Goal: Use online tool/utility: Utilize a website feature to perform a specific function

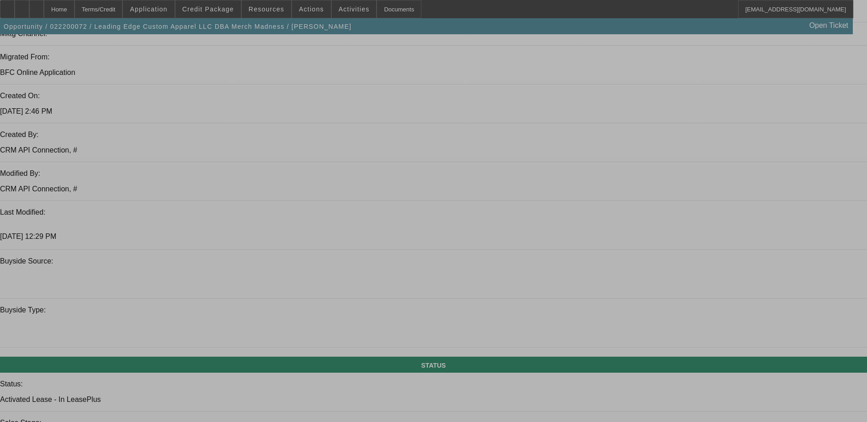
select select "0"
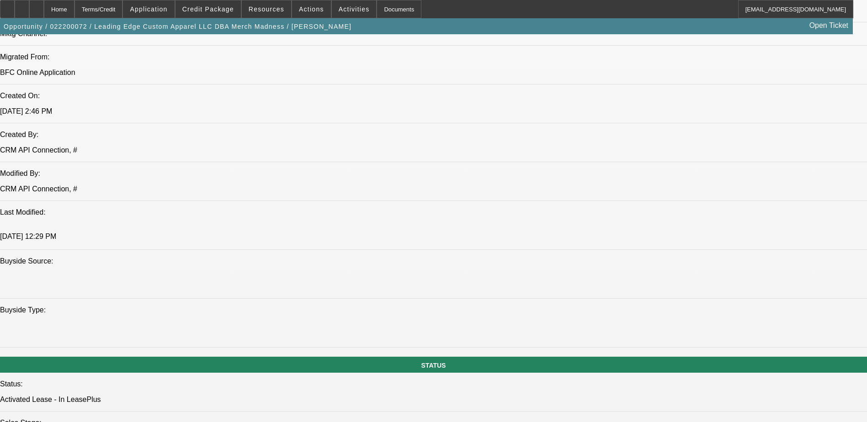
select select "2"
select select "0"
select select "2"
select select "0.1"
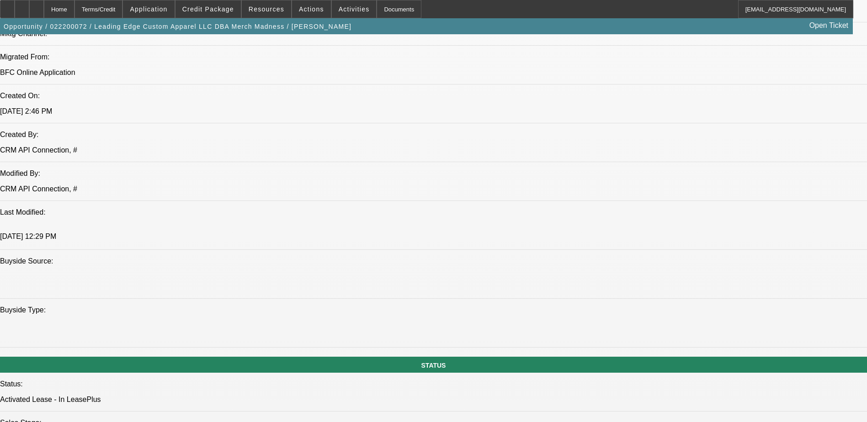
select select "2"
select select "0.1"
select select "0"
select select "2"
select select "0.1"
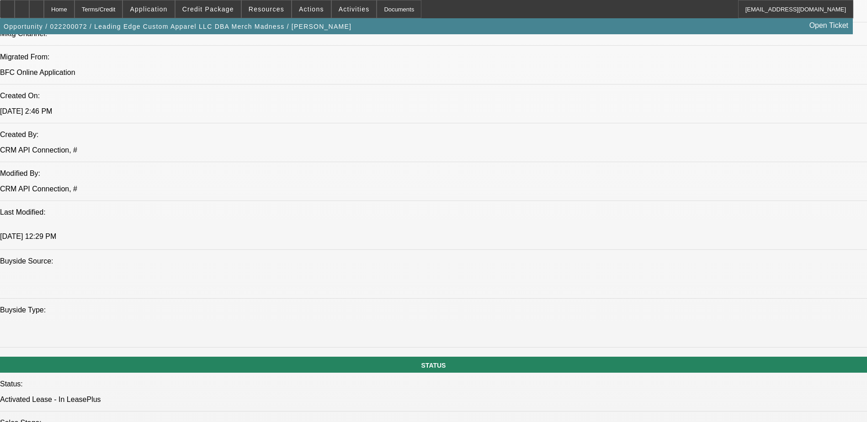
select select "1"
select select "2"
select select "1"
select select "2"
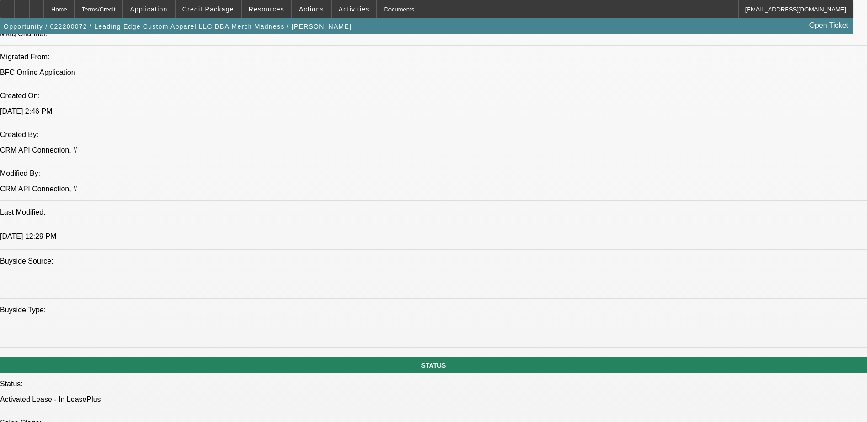
select select "4"
select select "1"
select select "2"
select select "4"
select select "1"
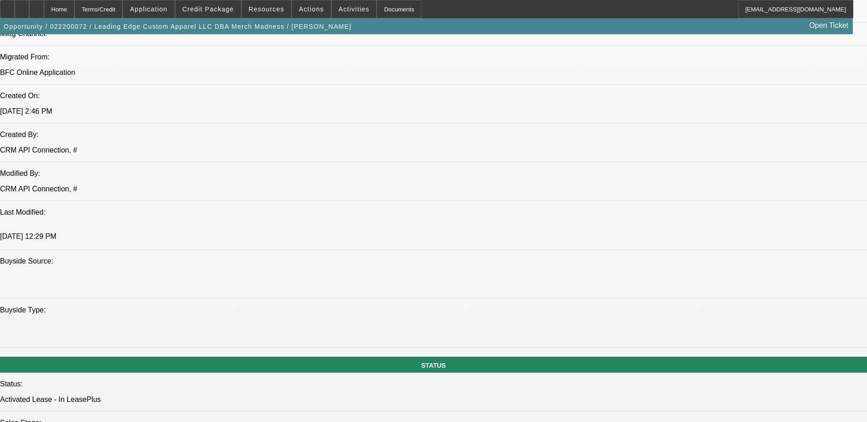
select select "2"
select select "4"
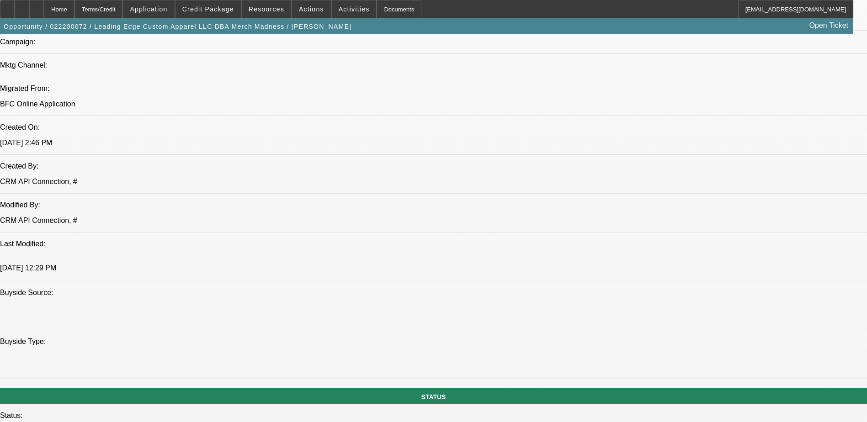
scroll to position [685, 0]
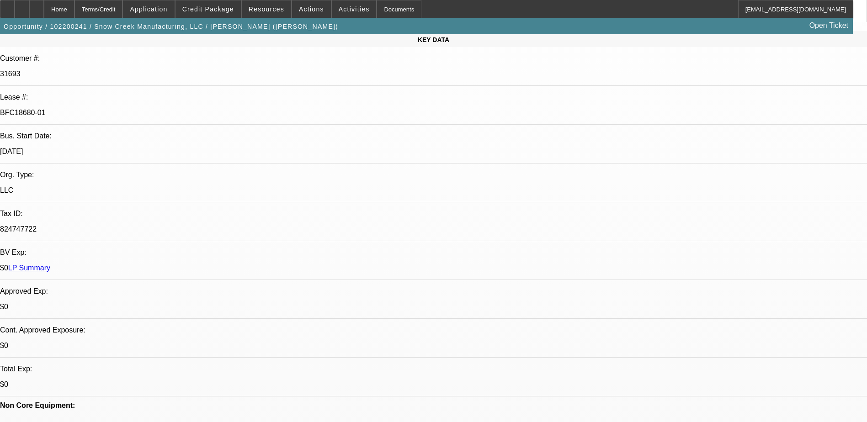
select select "0"
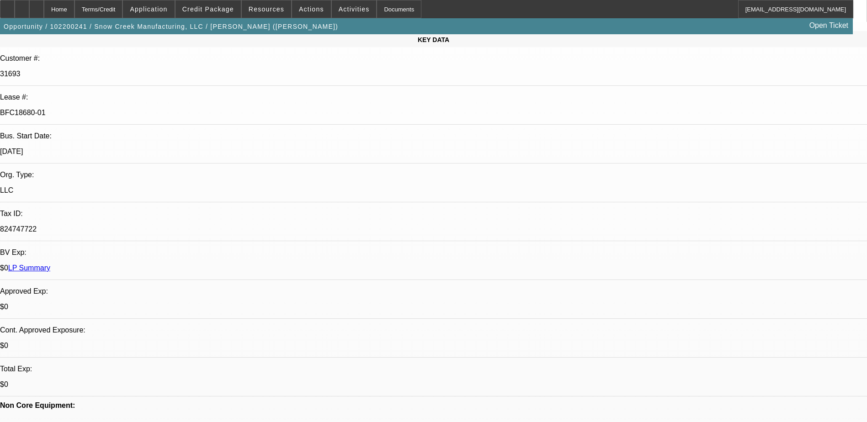
select select "0"
select select "2"
select select "0"
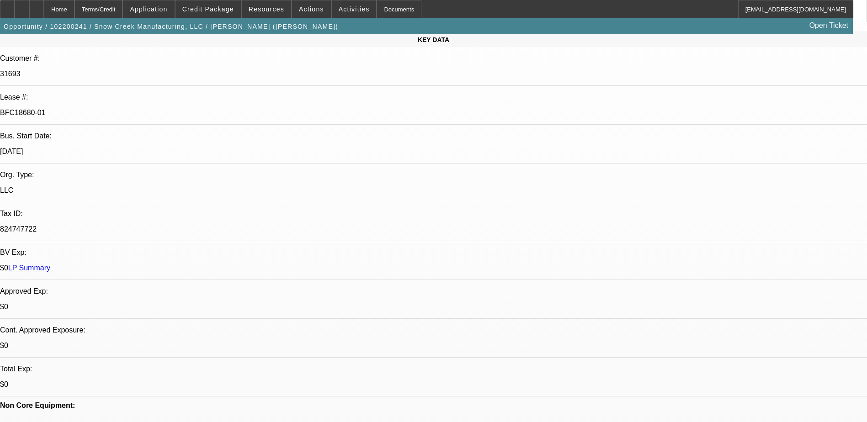
select select "2"
select select "0"
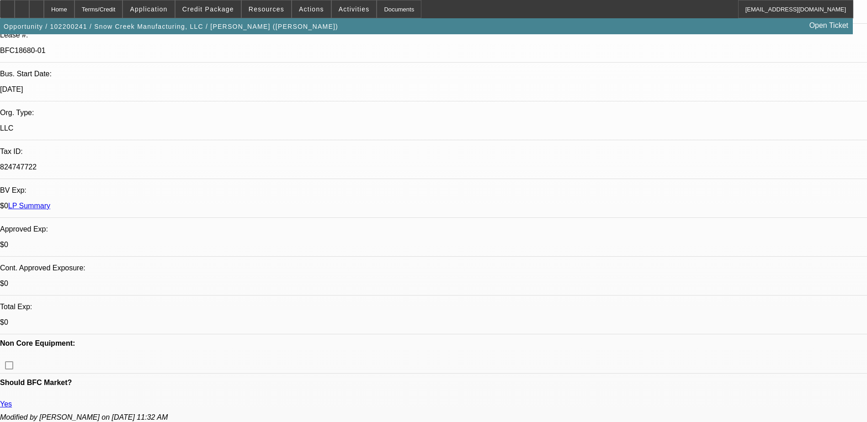
select select "1"
select select "6"
select select "1"
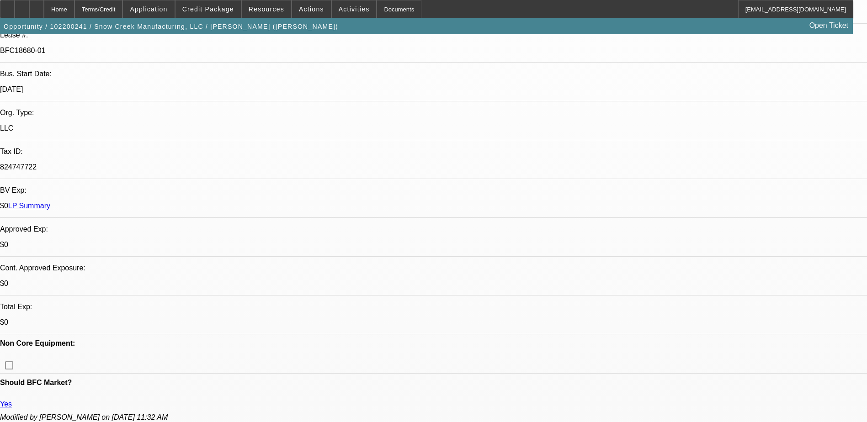
select select "6"
select select "1"
select select "2"
select select "6"
select select "1"
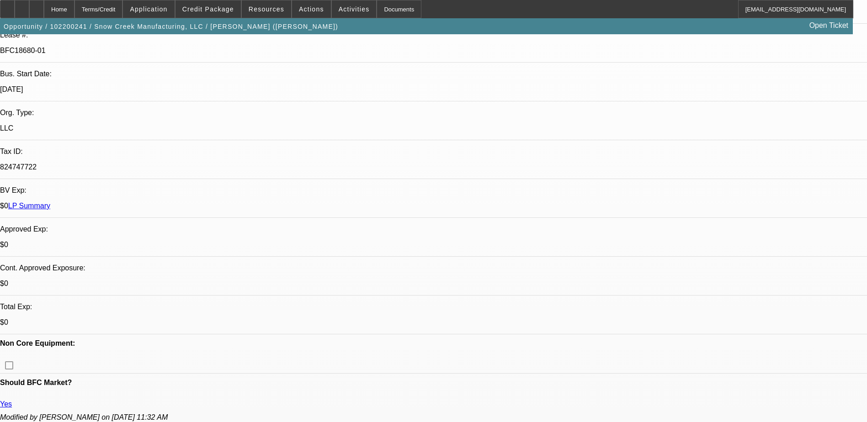
select select "2"
select select "6"
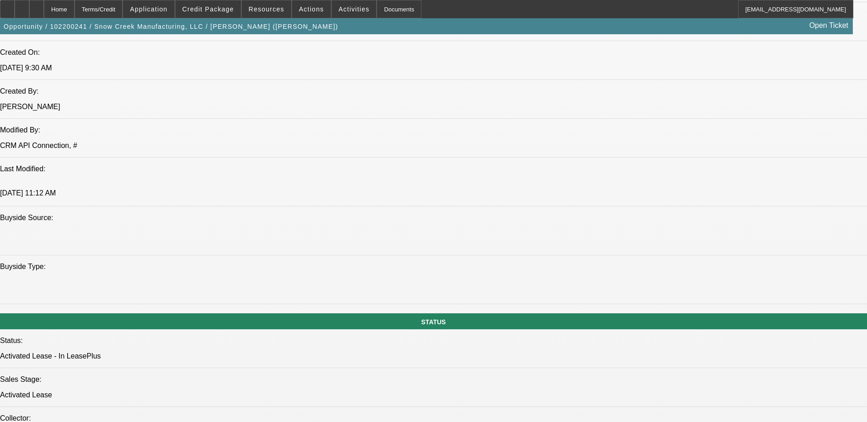
scroll to position [777, 0]
